Goal: Task Accomplishment & Management: Complete application form

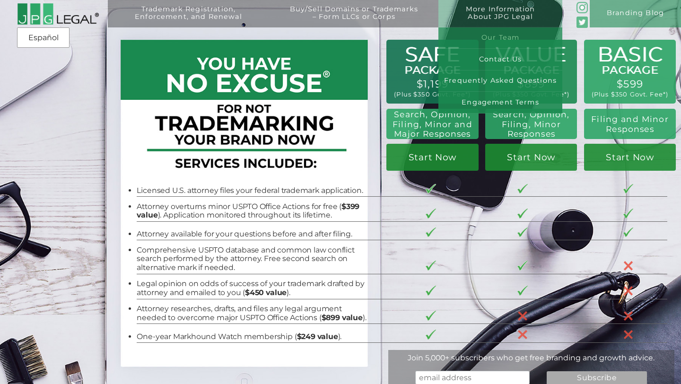
click at [501, 37] on link "Our Team" at bounding box center [500, 38] width 124 height 22
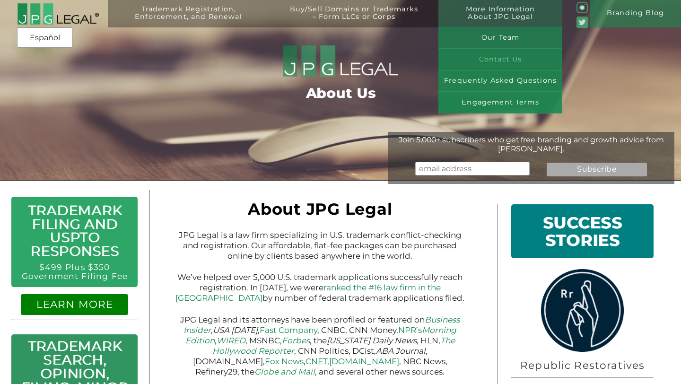
click at [496, 58] on link "Contact Us" at bounding box center [500, 60] width 124 height 22
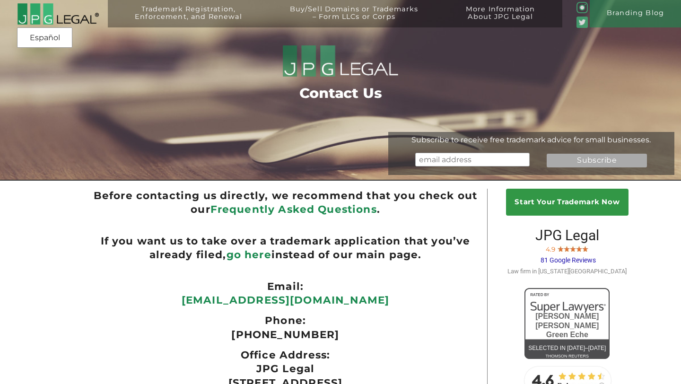
click at [459, 253] on ul "If you want us to take over a trademark application that you’ve already filed, …" at bounding box center [285, 247] width 384 height 27
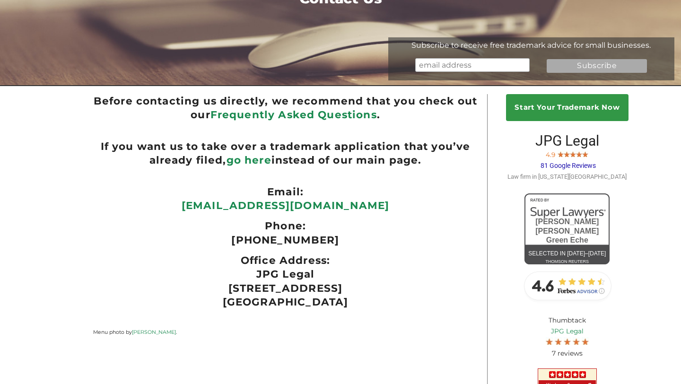
scroll to position [113, 0]
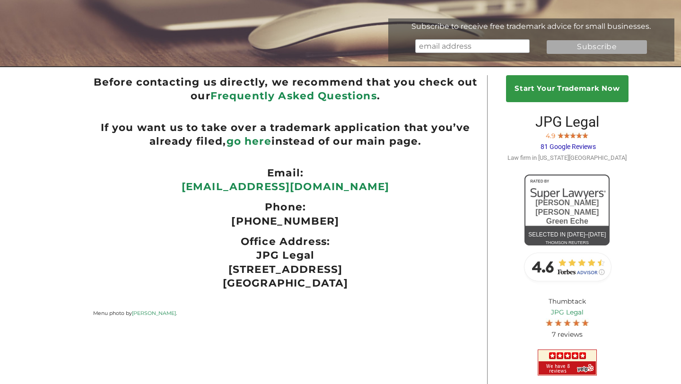
click at [256, 143] on b "go here" at bounding box center [249, 141] width 45 height 12
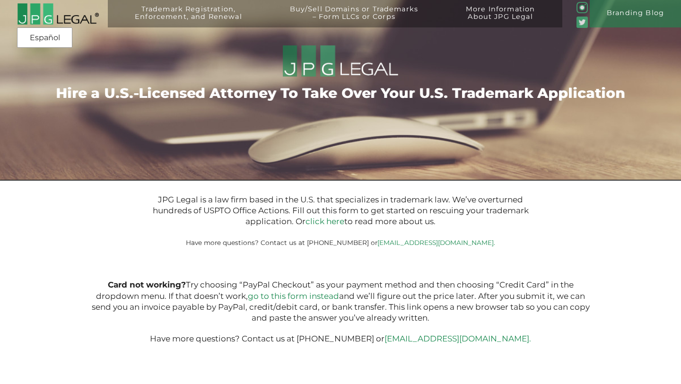
type input "$399.00"
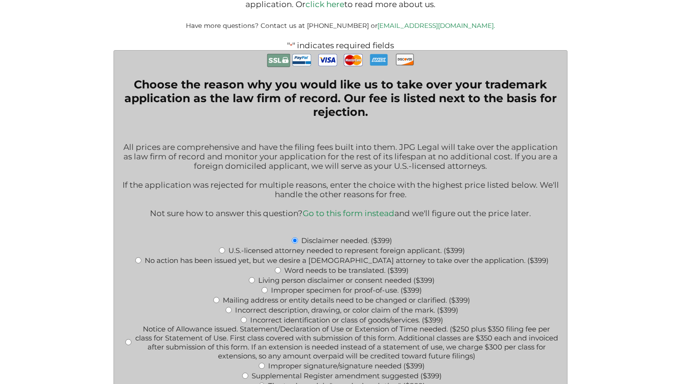
scroll to position [227, 0]
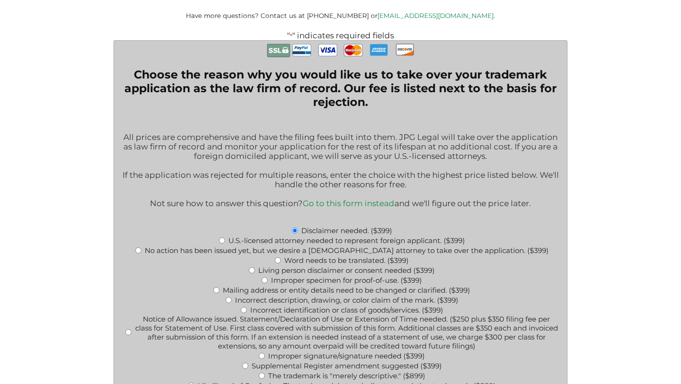
click at [347, 207] on link "Go to this form instead" at bounding box center [349, 203] width 92 height 9
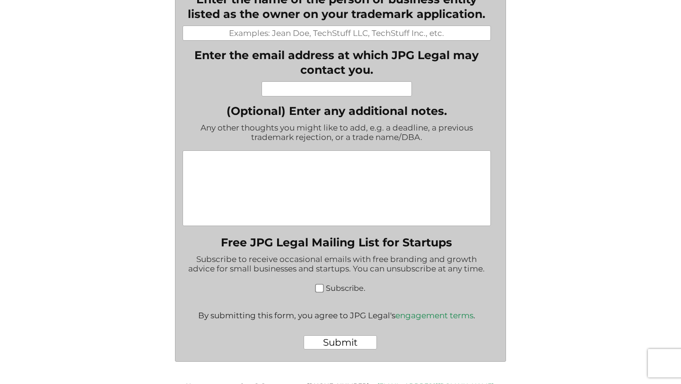
scroll to position [328, 0]
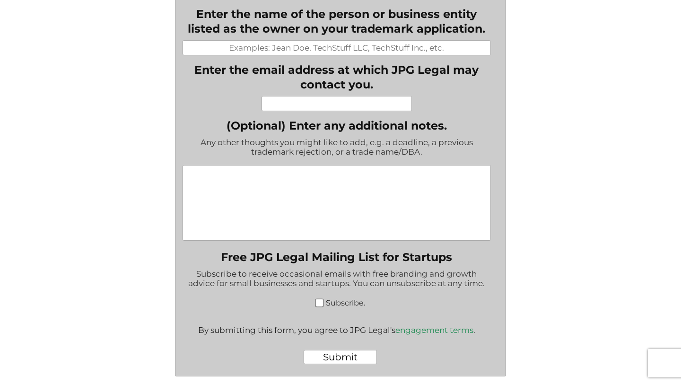
click at [543, 165] on div "Have more questions? Contact us at (917) 268-7054 or info@jpglegal.com. Enter t…" at bounding box center [340, 120] width 409 height 571
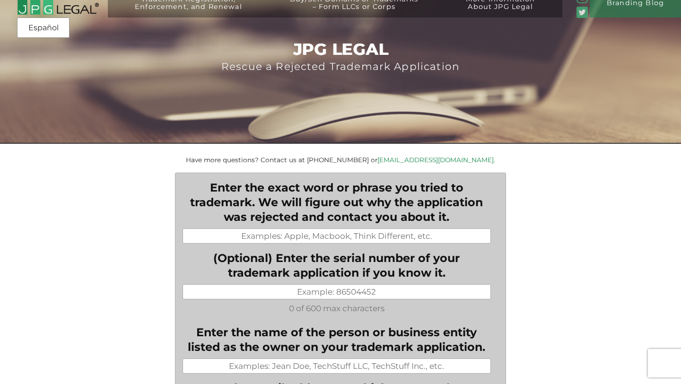
scroll to position [0, 0]
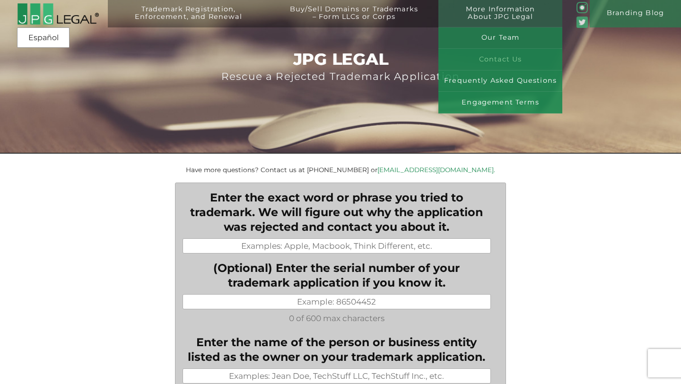
click at [500, 60] on link "Contact Us" at bounding box center [500, 60] width 124 height 22
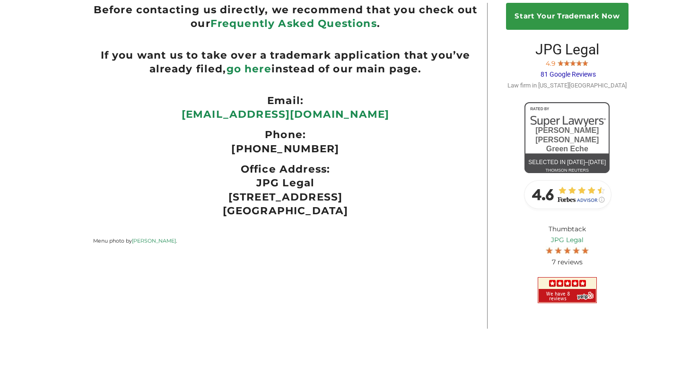
scroll to position [192, 0]
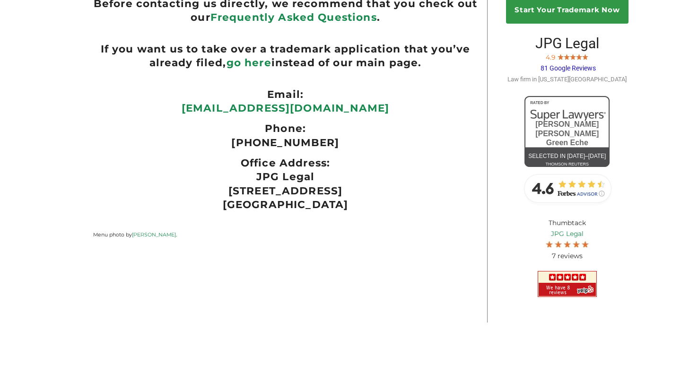
click at [257, 65] on b "go here" at bounding box center [249, 62] width 45 height 12
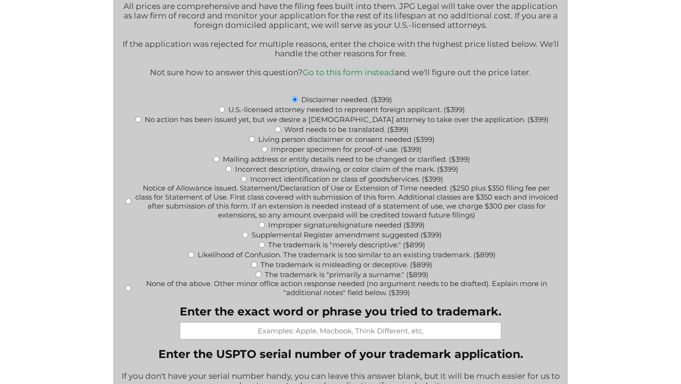
scroll to position [359, 0]
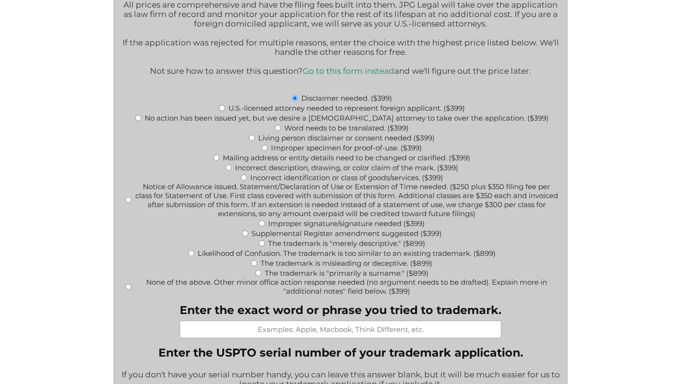
click at [214, 161] on input "Mailing address or entity details need to be changed or clarified. ($399)" at bounding box center [216, 158] width 6 height 6
radio input "true"
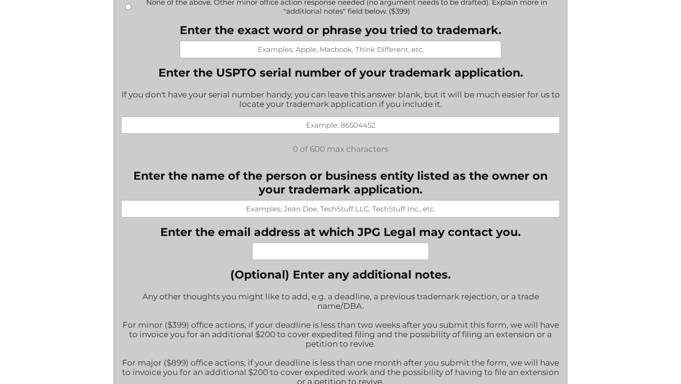
scroll to position [643, 0]
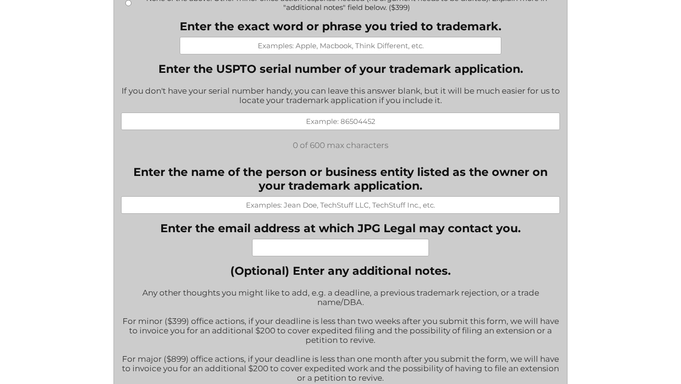
click at [396, 54] on input "Enter the exact word or phrase you tried to trademark." at bounding box center [341, 45] width 322 height 17
type input "Happy Tees"
click at [380, 130] on input "Enter the USPTO serial number of your trademark application." at bounding box center [340, 121] width 438 height 17
paste input "88392164"
type input "88392164"
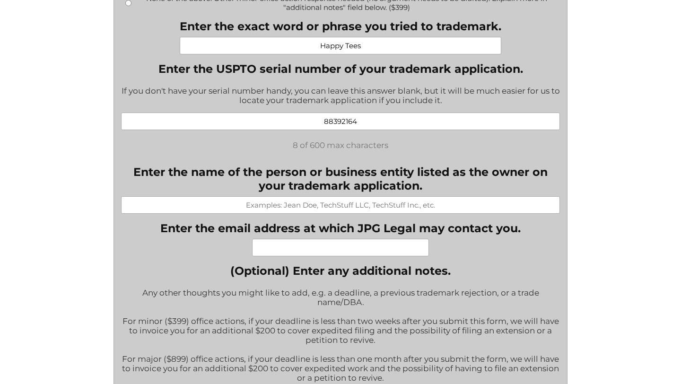
click at [428, 212] on input "Enter the name of the person or business entity listed as the owner on your tra…" at bounding box center [340, 204] width 438 height 17
type input "MindQuiet Consulting LLC"
click at [370, 255] on input "Enter the email address at which JPG Legal may contact you. *" at bounding box center [340, 247] width 176 height 17
type input "info@mindquiet.net"
click at [599, 203] on div "JPG Legal is a law firm based in the U.S. that specializes in trademark law. We…" at bounding box center [340, 327] width 545 height 1558
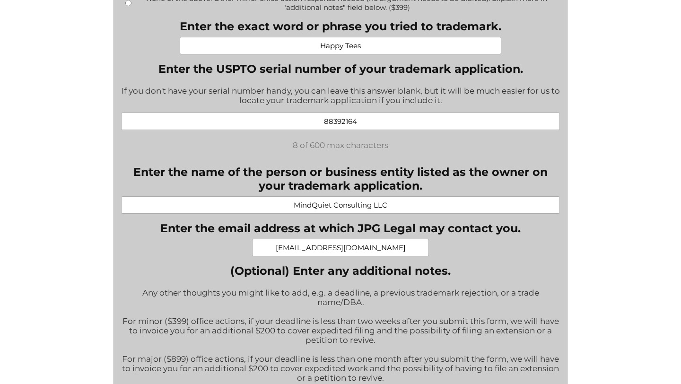
click at [603, 204] on div "JPG Legal is a law firm based in the U.S. that specializes in trademark law. We…" at bounding box center [340, 327] width 545 height 1558
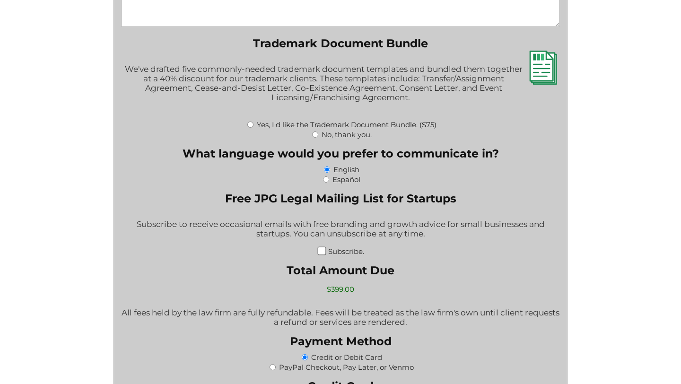
scroll to position [1154, 0]
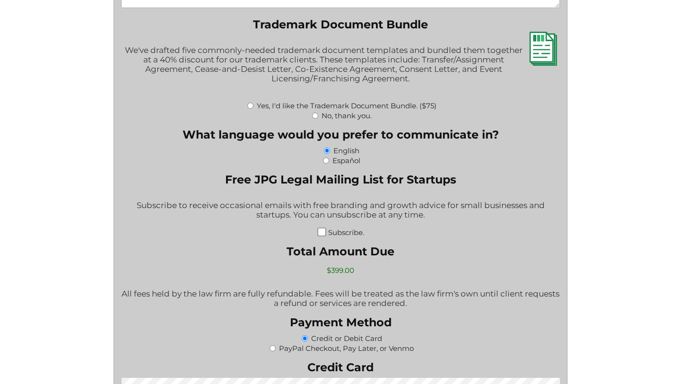
click at [249, 109] on input "Yes, I'd like the Trademark Document Bundle. ($75)" at bounding box center [250, 106] width 6 height 6
radio input "true"
type input "$474.00"
click at [323, 236] on input "Subscribe." at bounding box center [321, 231] width 9 height 9
checkbox input "true"
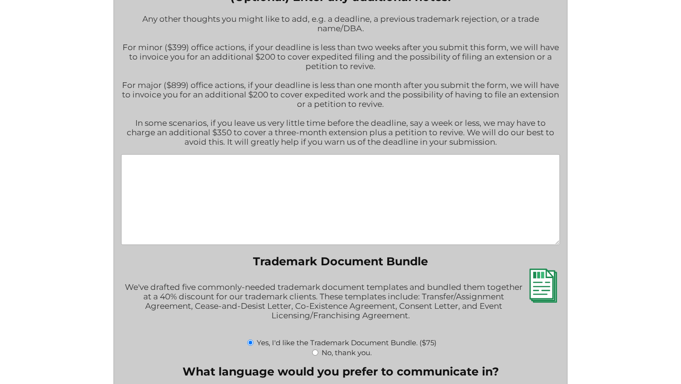
scroll to position [903, 0]
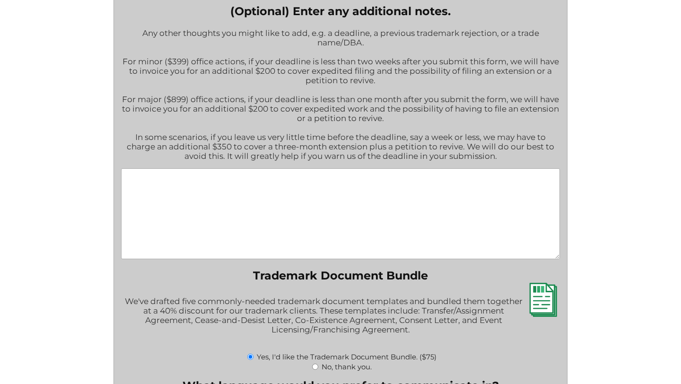
click at [361, 218] on textarea "(Optional) Enter any additional notes." at bounding box center [340, 213] width 438 height 91
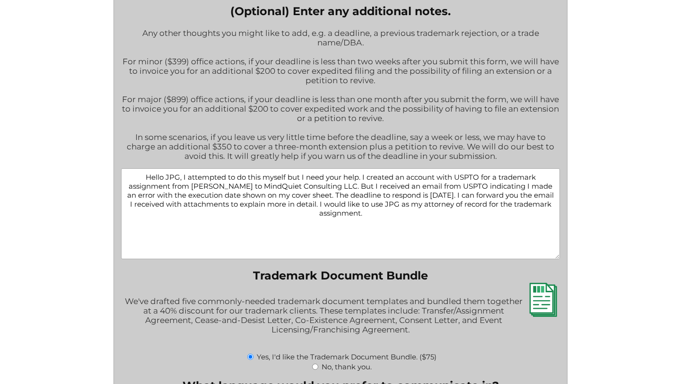
click at [175, 190] on textarea "Hello JPG, I attempted to do this myself but I need your help. I created an acc…" at bounding box center [340, 213] width 438 height 91
click at [432, 212] on textarea "Hello JPG, I attempted to do this myself but I need your help. I created an acc…" at bounding box center [340, 213] width 438 height 91
type textarea "Hello JPG, I attempted to do this myself but I need your help. I created an acc…"
click at [611, 195] on div "JPG Legal is a law firm based in the U.S. that specializes in trademark law. We…" at bounding box center [340, 67] width 545 height 1558
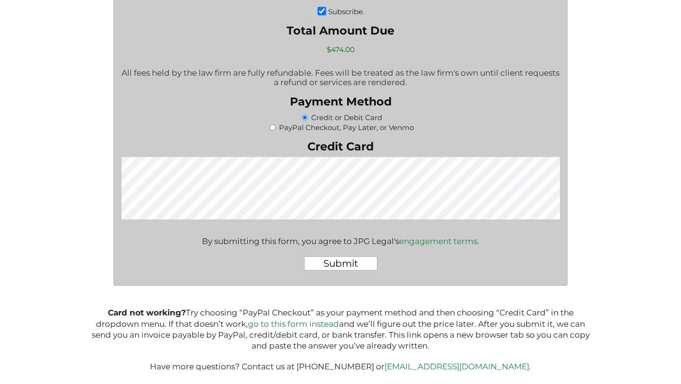
scroll to position [1395, 0]
click at [423, 277] on div "Submit" at bounding box center [340, 263] width 438 height 29
click at [362, 264] on input "Submit" at bounding box center [340, 263] width 73 height 14
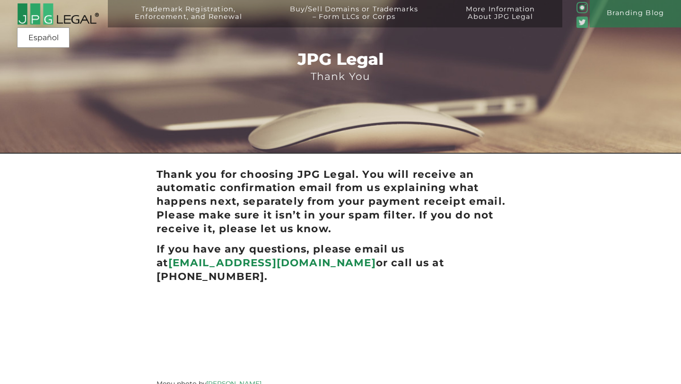
click at [551, 205] on div "JPG Legal Thank You Thank you for choosing JPG Legal. You will receive an autom…" at bounding box center [340, 196] width 681 height 393
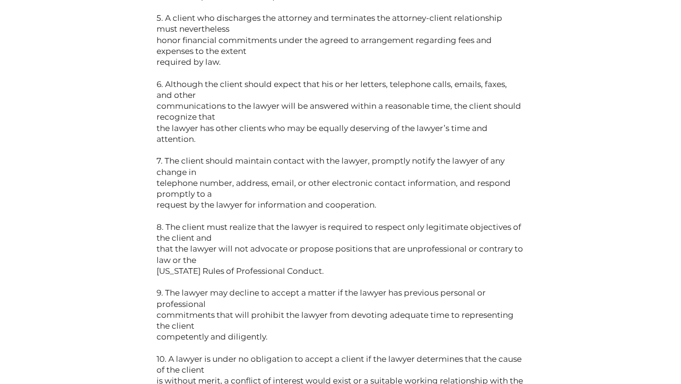
scroll to position [4145, 0]
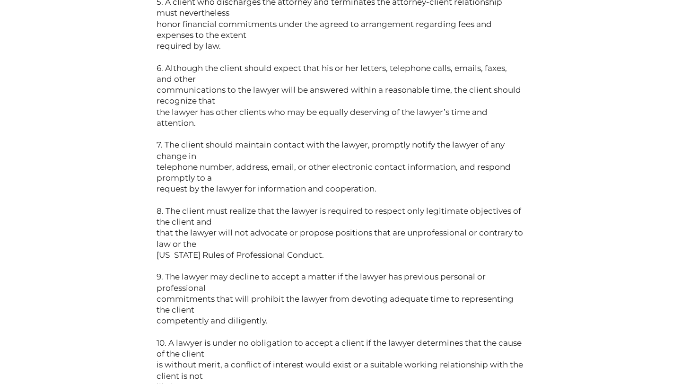
click at [382, 160] on p "(Informational Statement Adopted by the [US_STATE] State Bar Association) 1. Th…" at bounding box center [341, 90] width 368 height 605
